Goal: Information Seeking & Learning: Check status

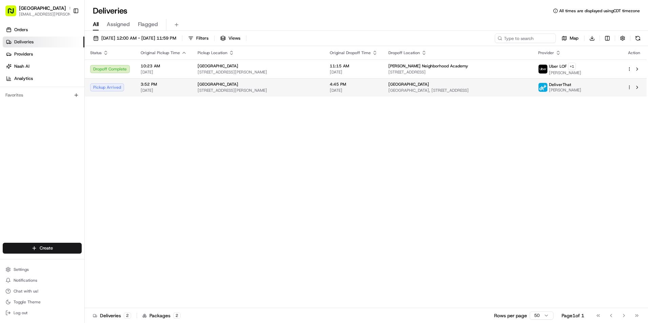
click at [380, 95] on td "4:45 PM 08/18/2025" at bounding box center [353, 87] width 59 height 18
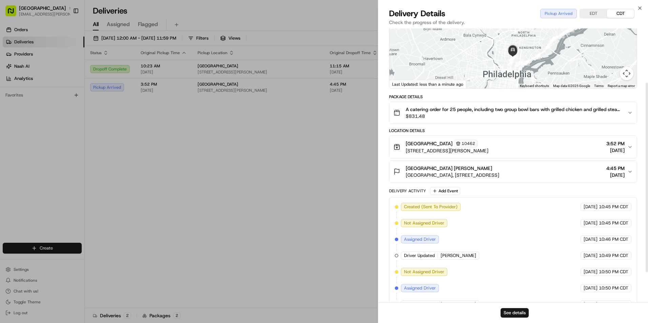
scroll to position [122, 0]
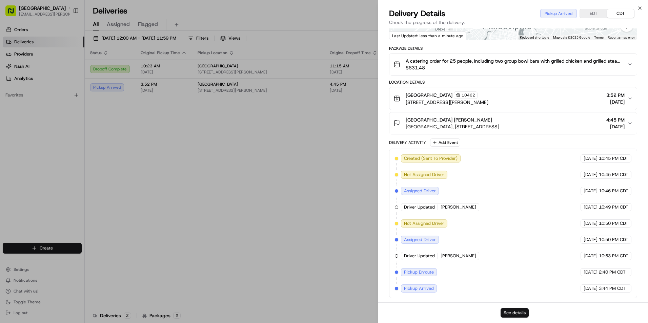
click at [513, 313] on button "See details" at bounding box center [514, 312] width 28 height 9
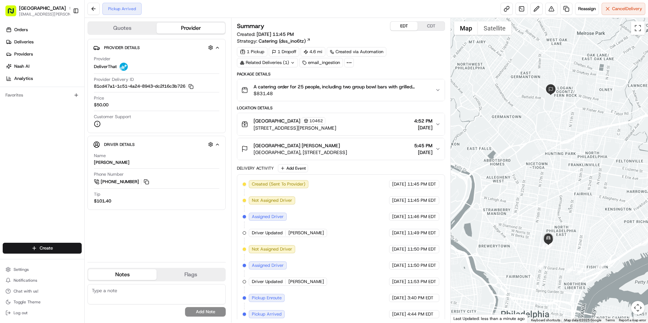
click at [409, 26] on button "EDT" at bounding box center [403, 26] width 27 height 9
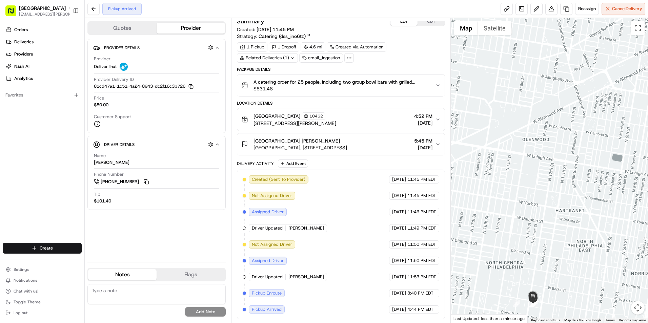
drag, startPoint x: 560, startPoint y: 272, endPoint x: 493, endPoint y: 93, distance: 191.5
click at [493, 93] on div at bounding box center [548, 170] width 197 height 305
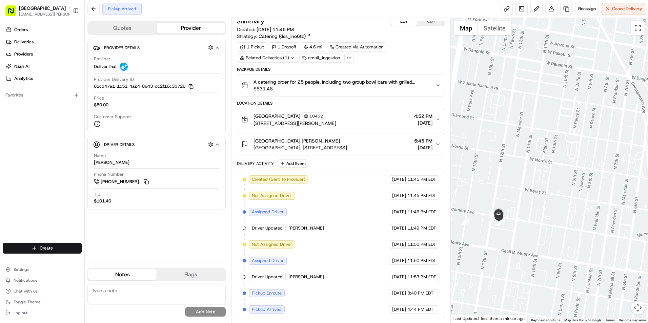
drag, startPoint x: 518, startPoint y: 273, endPoint x: 497, endPoint y: 130, distance: 143.7
click at [497, 130] on div at bounding box center [548, 170] width 197 height 305
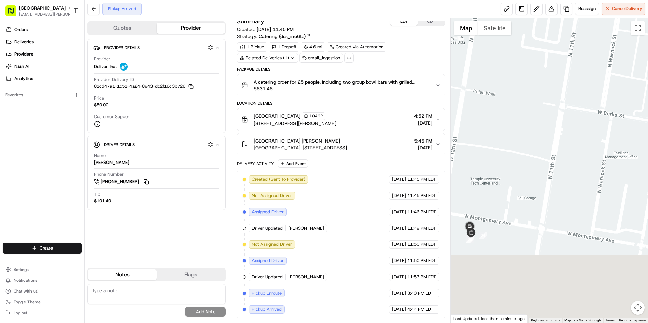
drag, startPoint x: 515, startPoint y: 259, endPoint x: 521, endPoint y: 176, distance: 82.9
click at [525, 168] on div at bounding box center [548, 170] width 197 height 305
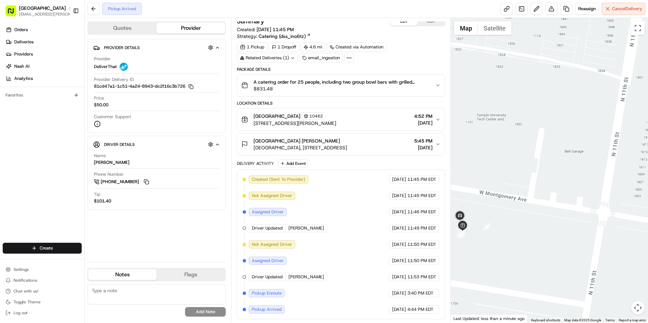
drag, startPoint x: 499, startPoint y: 215, endPoint x: 526, endPoint y: 193, distance: 35.2
click at [526, 193] on div at bounding box center [548, 170] width 197 height 305
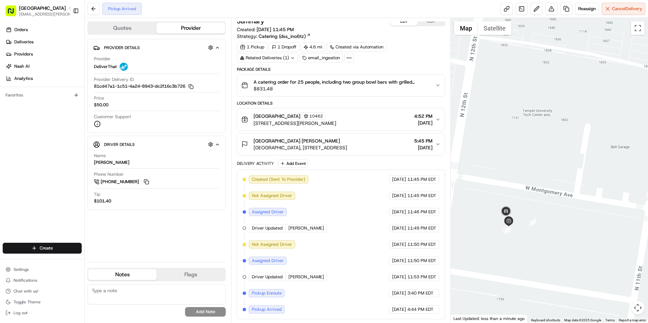
drag, startPoint x: 491, startPoint y: 215, endPoint x: 539, endPoint y: 210, distance: 48.0
click at [539, 210] on div at bounding box center [548, 170] width 197 height 305
